Goal: Information Seeking & Learning: Learn about a topic

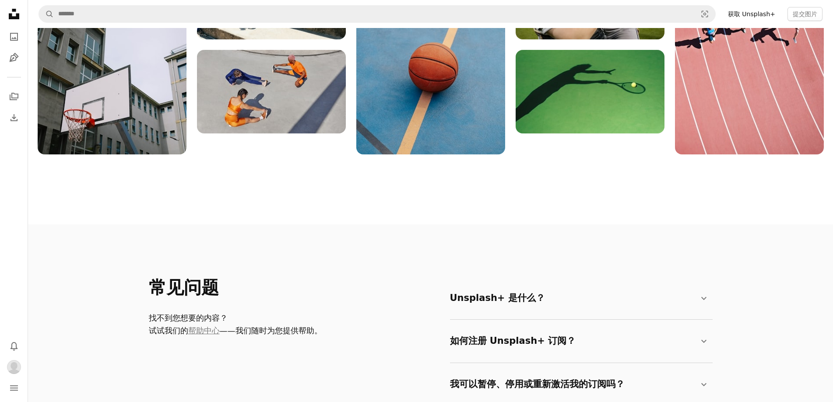
scroll to position [1357, 0]
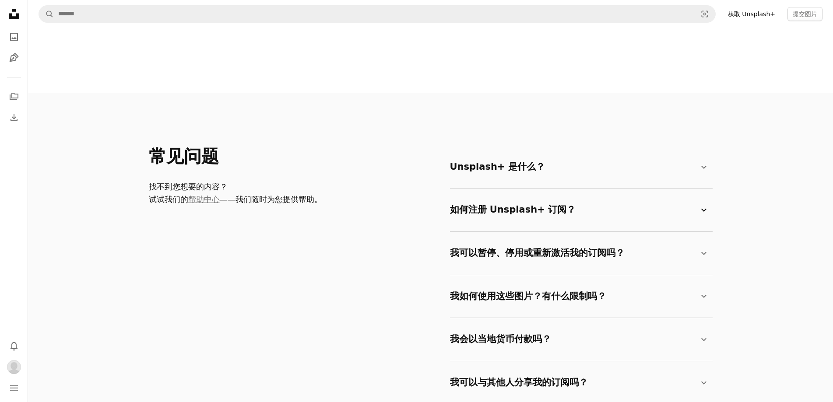
click at [555, 208] on font "如何注册 Unsplash+ 订阅？" at bounding box center [513, 209] width 126 height 11
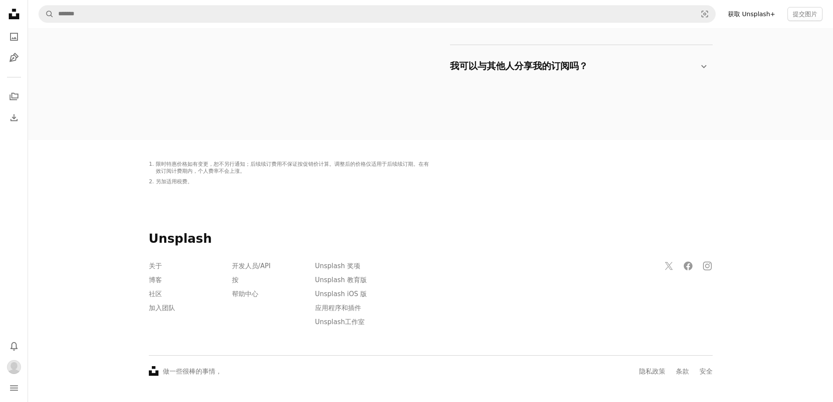
scroll to position [1694, 0]
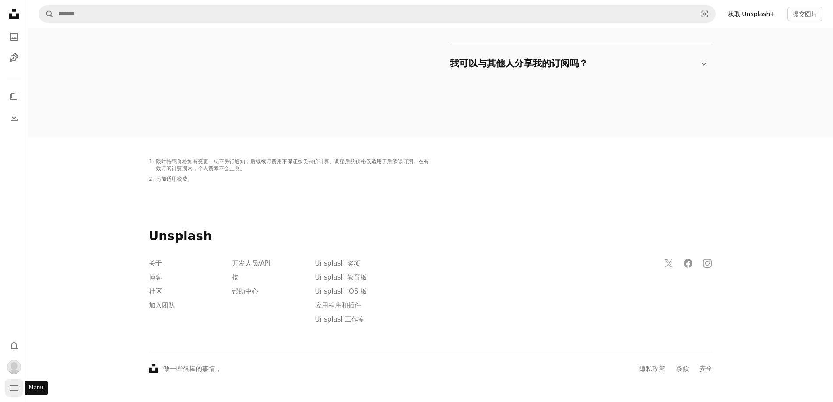
click at [15, 388] on icon "菜单" at bounding box center [14, 388] width 8 height 5
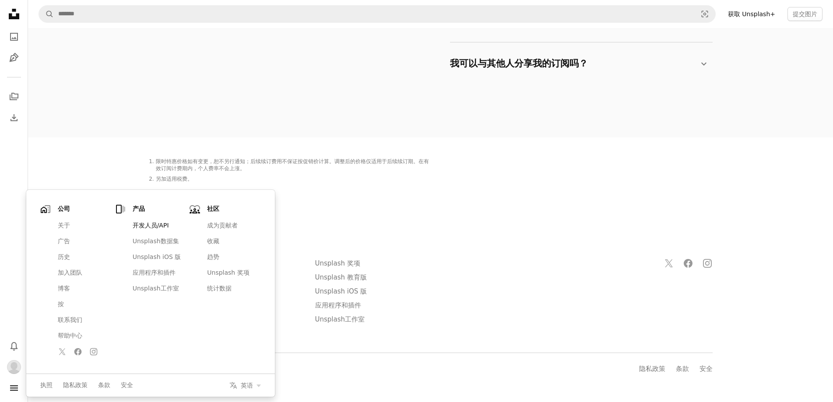
click at [156, 225] on font "开发人员/API" at bounding box center [151, 225] width 36 height 7
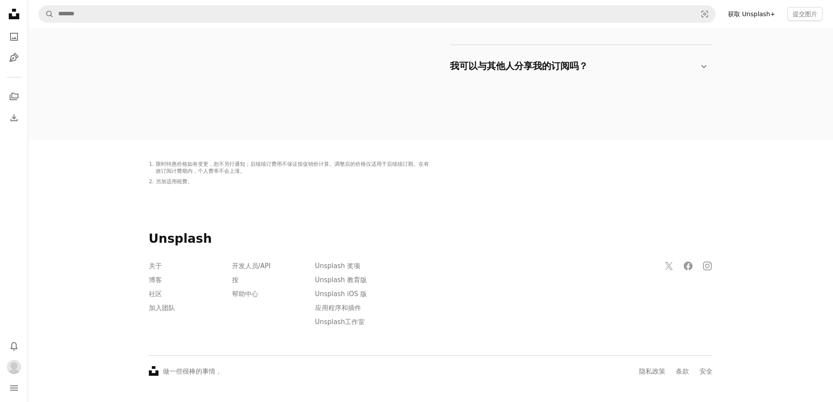
scroll to position [1677, 0]
